Goal: Task Accomplishment & Management: Use online tool/utility

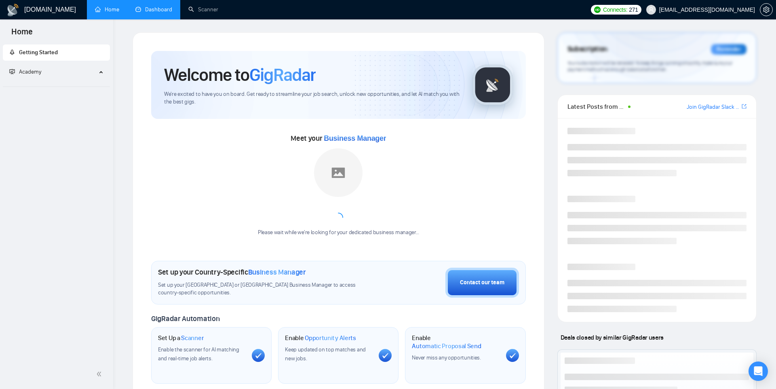
click at [149, 8] on link "Dashboard" at bounding box center [153, 9] width 37 height 7
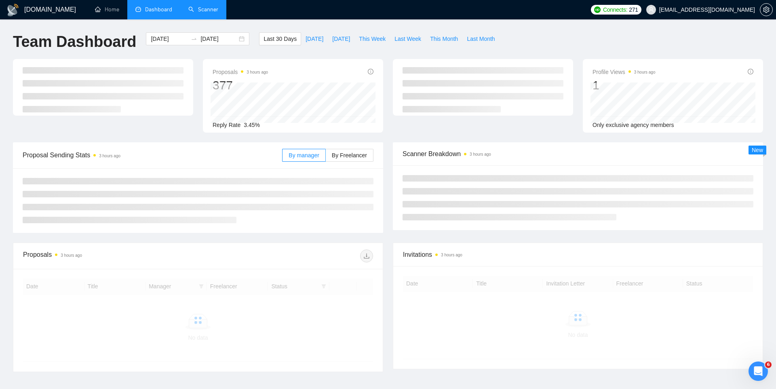
click at [200, 11] on link "Scanner" at bounding box center [203, 9] width 30 height 7
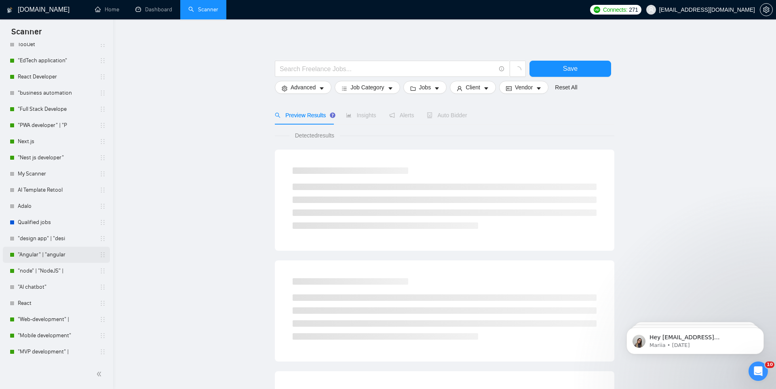
scroll to position [192, 0]
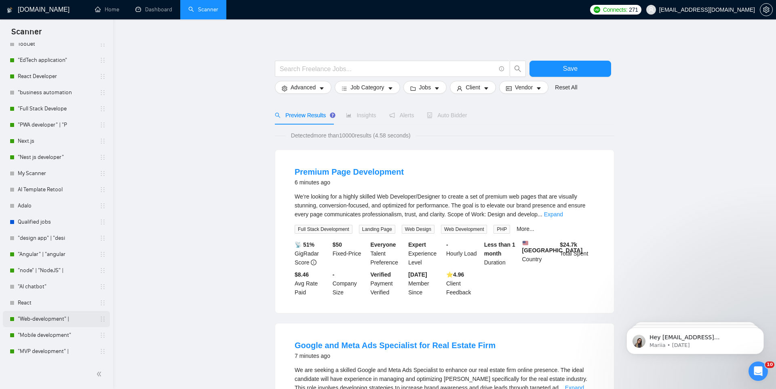
click at [46, 318] on link ""Web-development" |" at bounding box center [56, 319] width 77 height 16
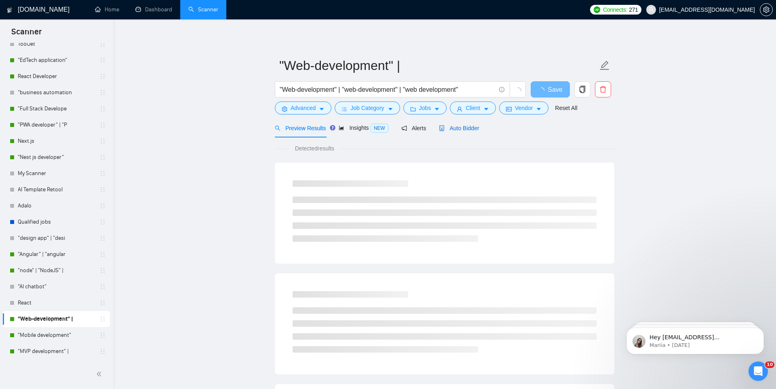
click at [454, 125] on span "Auto Bidder" at bounding box center [459, 128] width 40 height 6
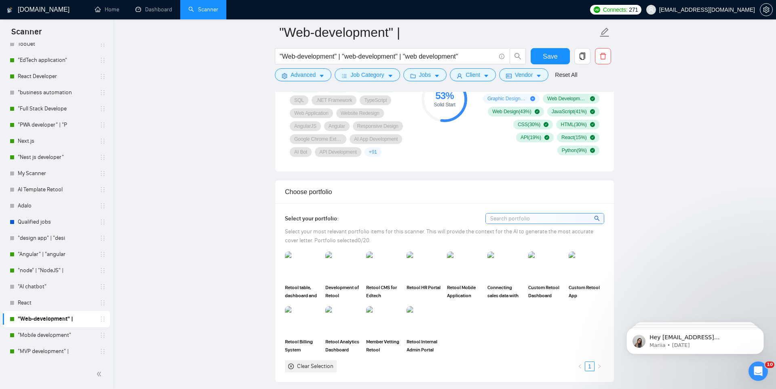
scroll to position [611, 0]
click at [561, 220] on input at bounding box center [545, 218] width 118 height 10
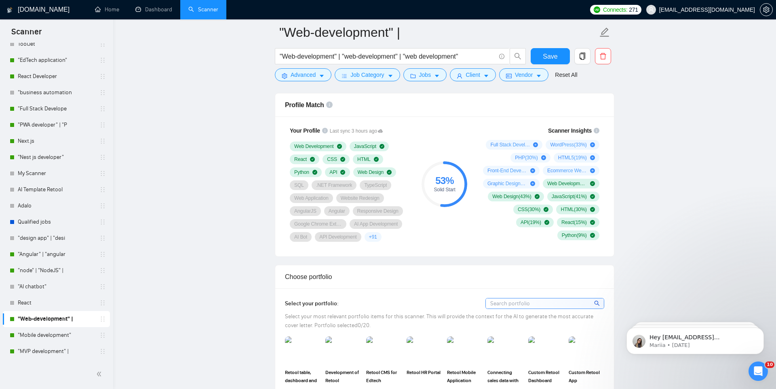
scroll to position [442, 0]
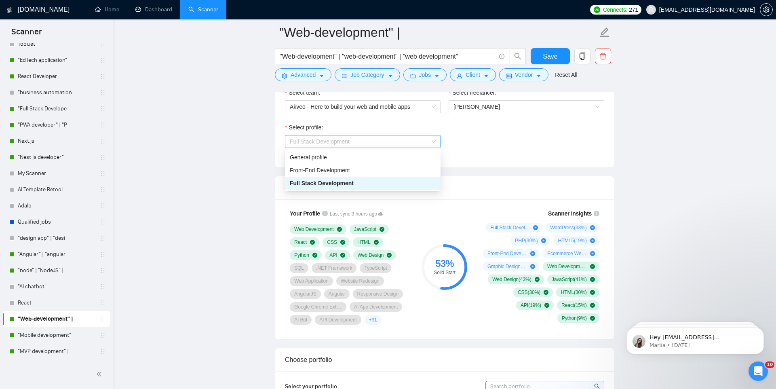
click at [431, 148] on div "Full Stack Development" at bounding box center [363, 141] width 156 height 13
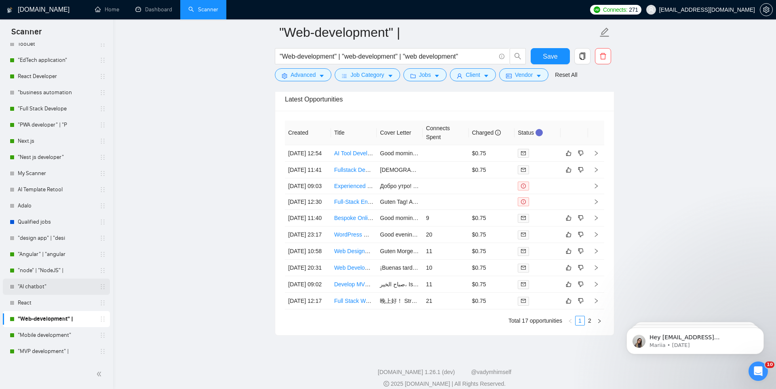
scroll to position [0, 0]
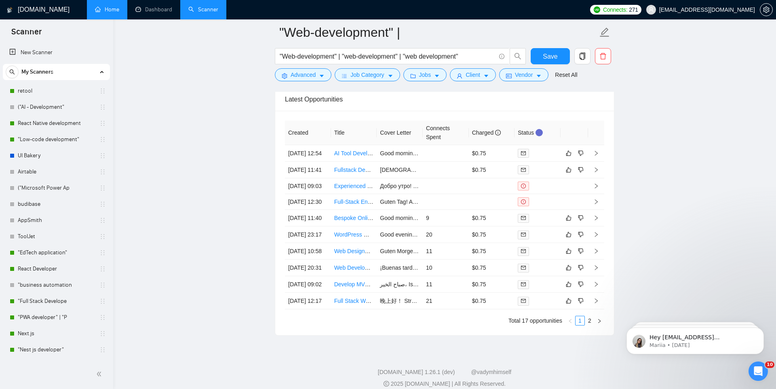
click at [115, 11] on link "Home" at bounding box center [107, 9] width 24 height 7
